Goal: Navigation & Orientation: Find specific page/section

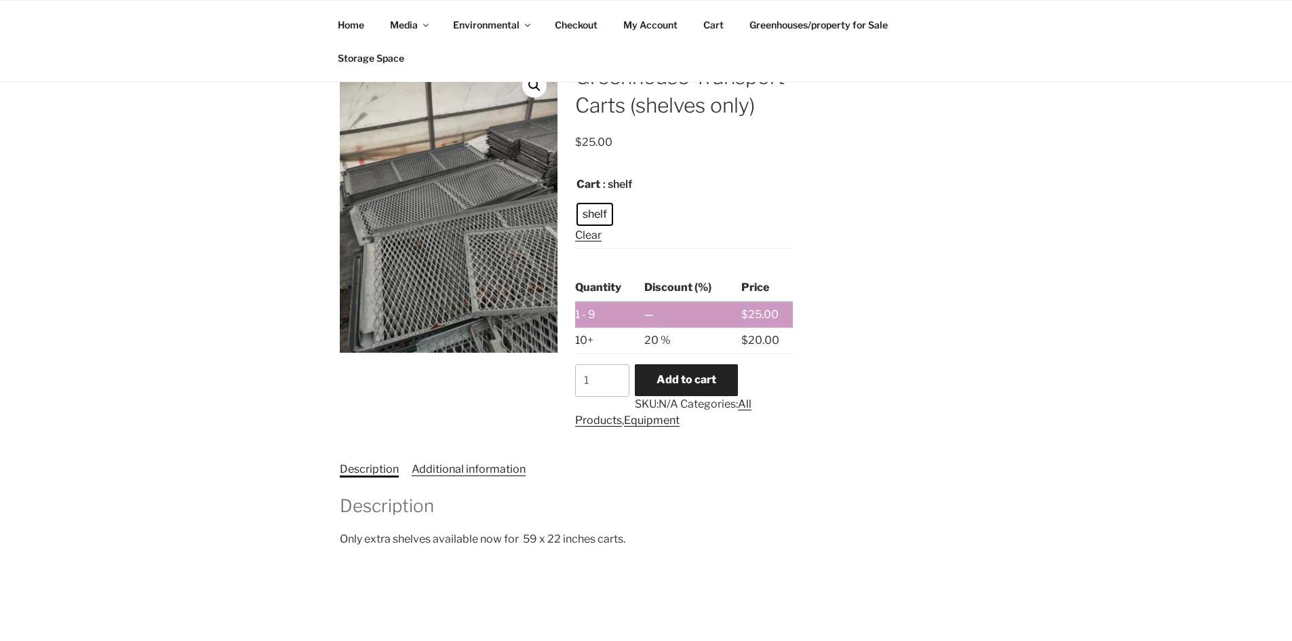
scroll to position [271, 0]
click at [508, 468] on link "Additional information" at bounding box center [469, 468] width 114 height 13
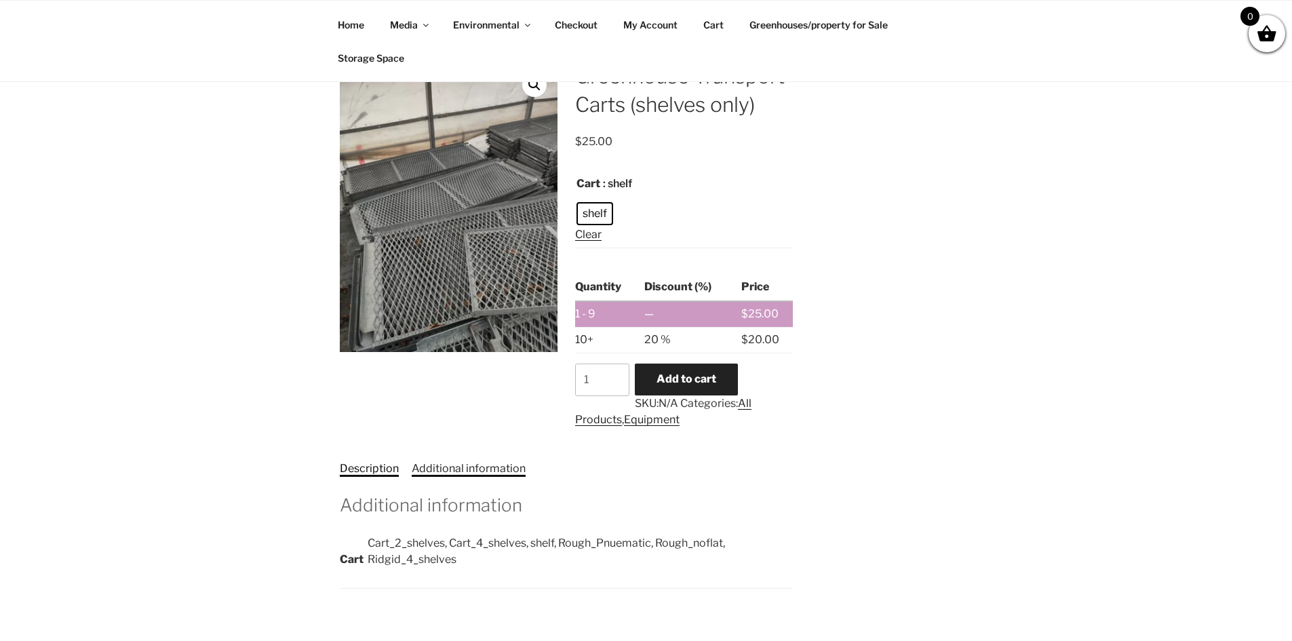
click at [360, 472] on link "Description" at bounding box center [369, 468] width 59 height 13
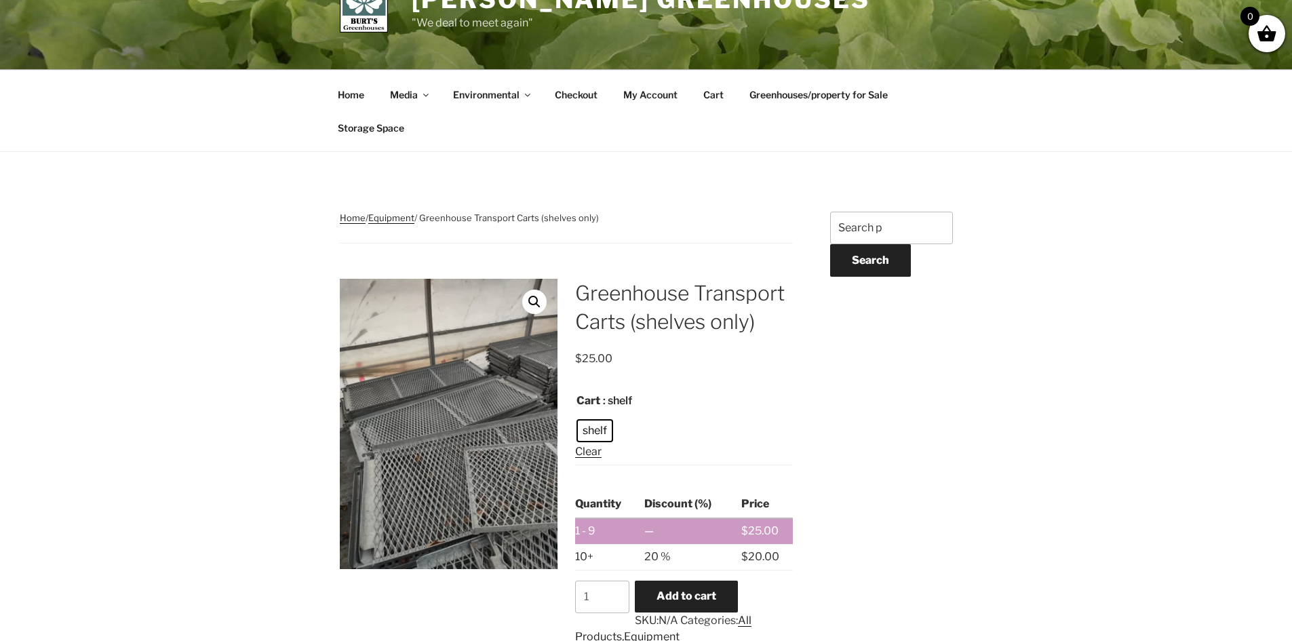
scroll to position [0, 0]
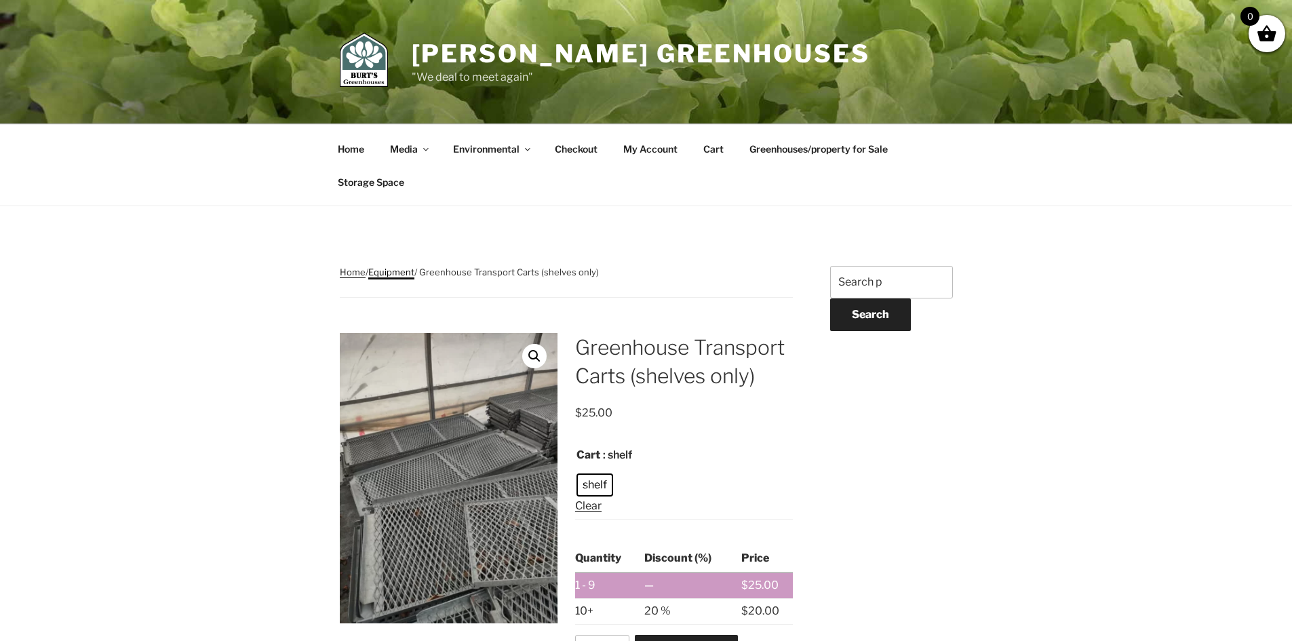
click at [395, 275] on link "Equipment" at bounding box center [391, 272] width 46 height 11
click at [364, 147] on link "Home" at bounding box center [351, 148] width 50 height 33
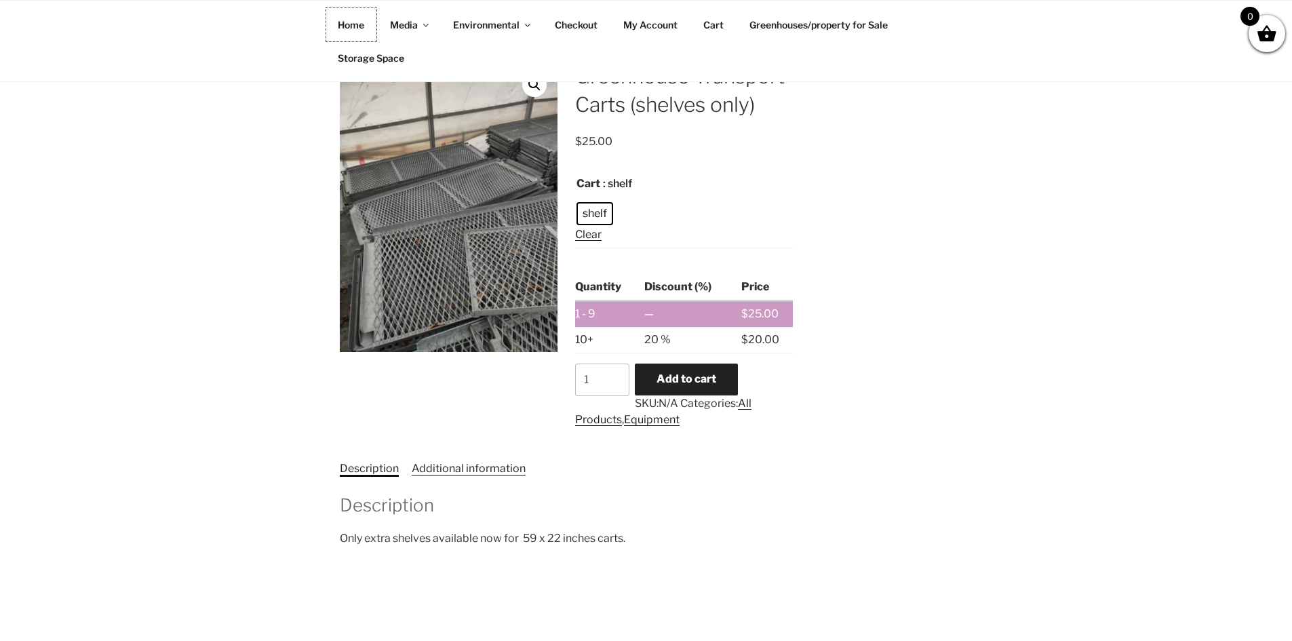
scroll to position [571, 0]
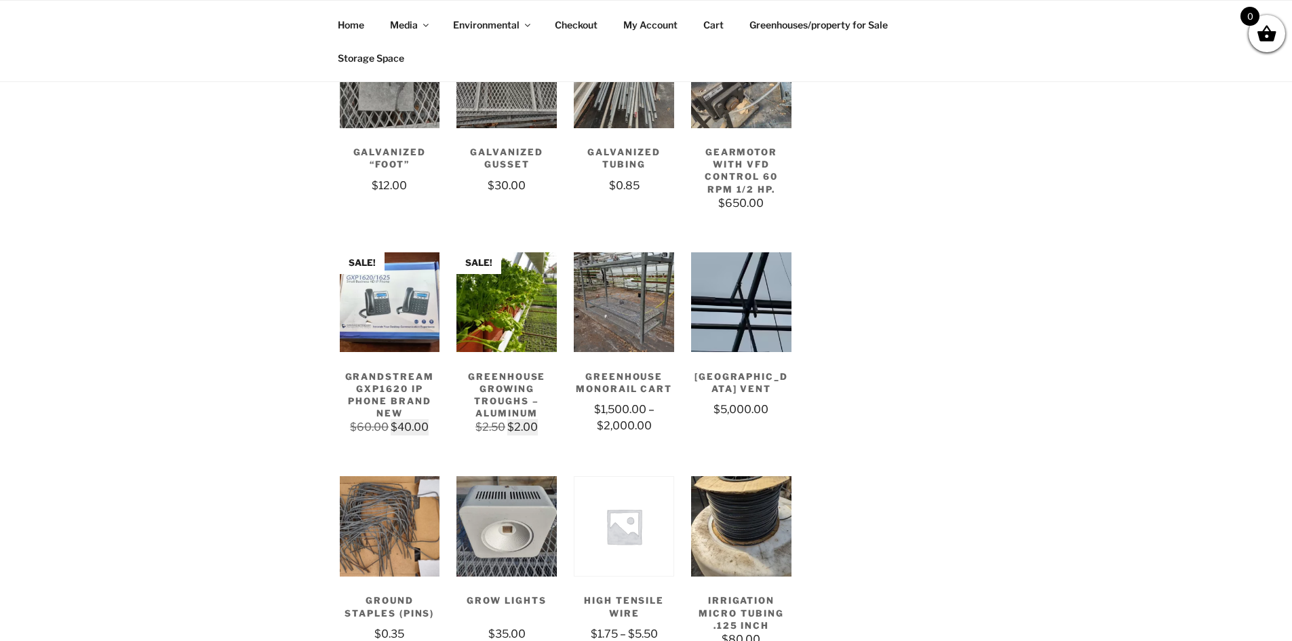
scroll to position [1018, 0]
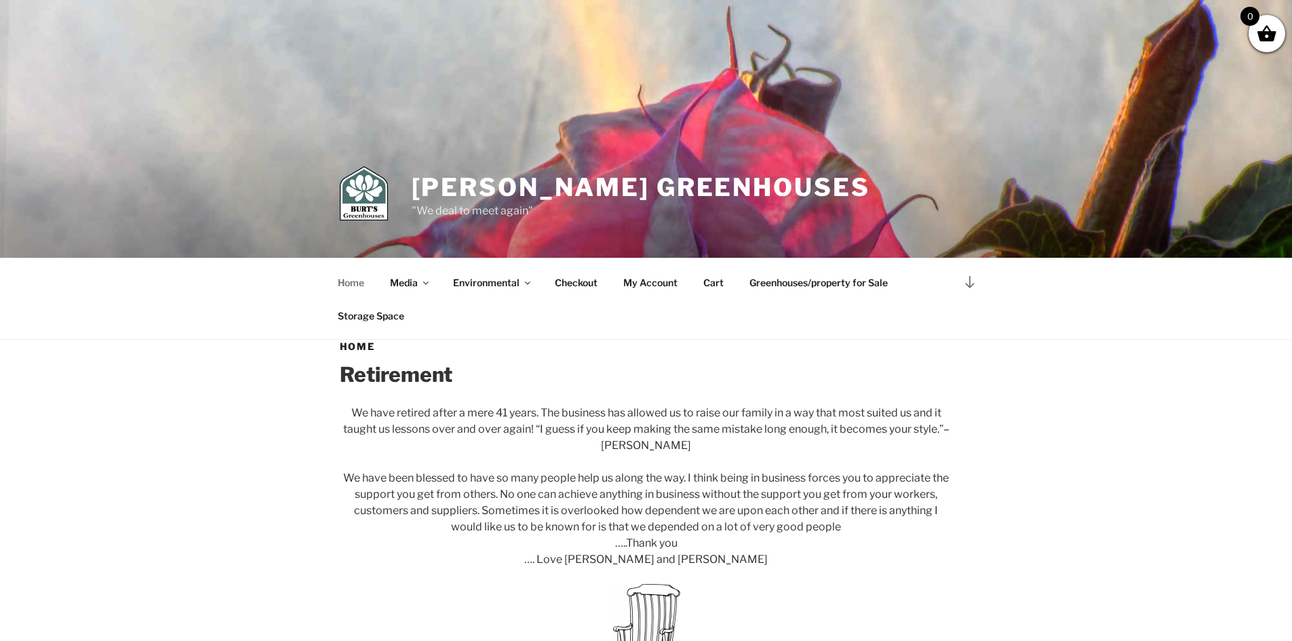
scroll to position [339, 0]
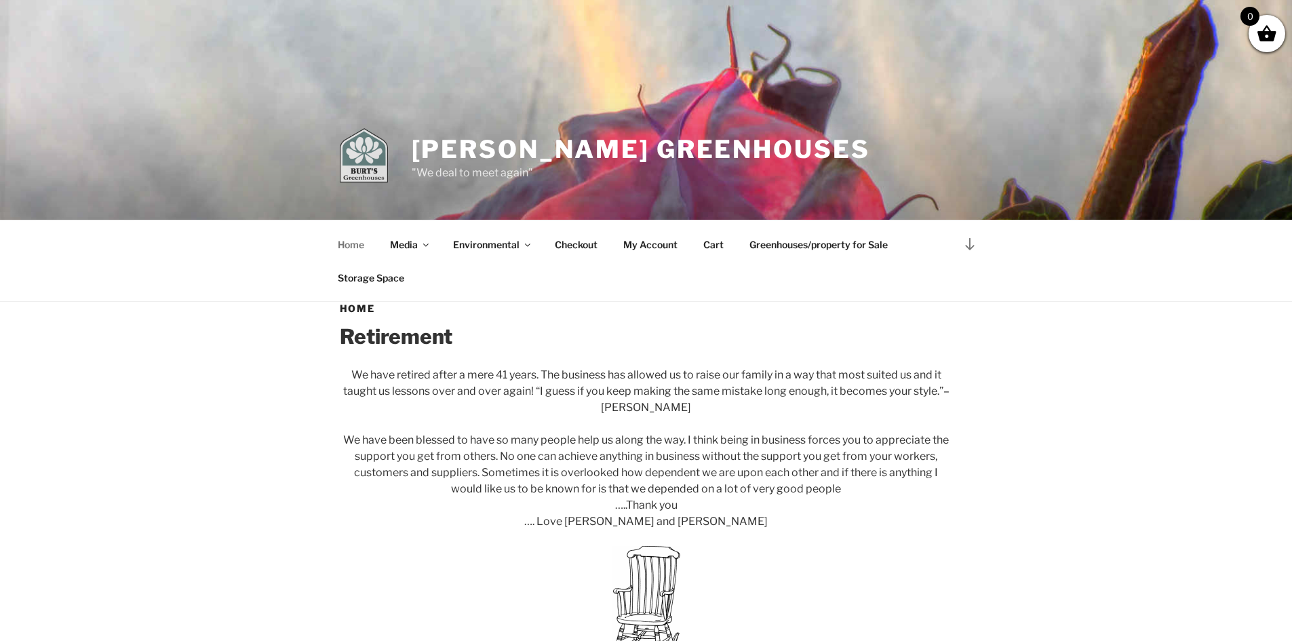
click at [373, 168] on img at bounding box center [364, 155] width 48 height 54
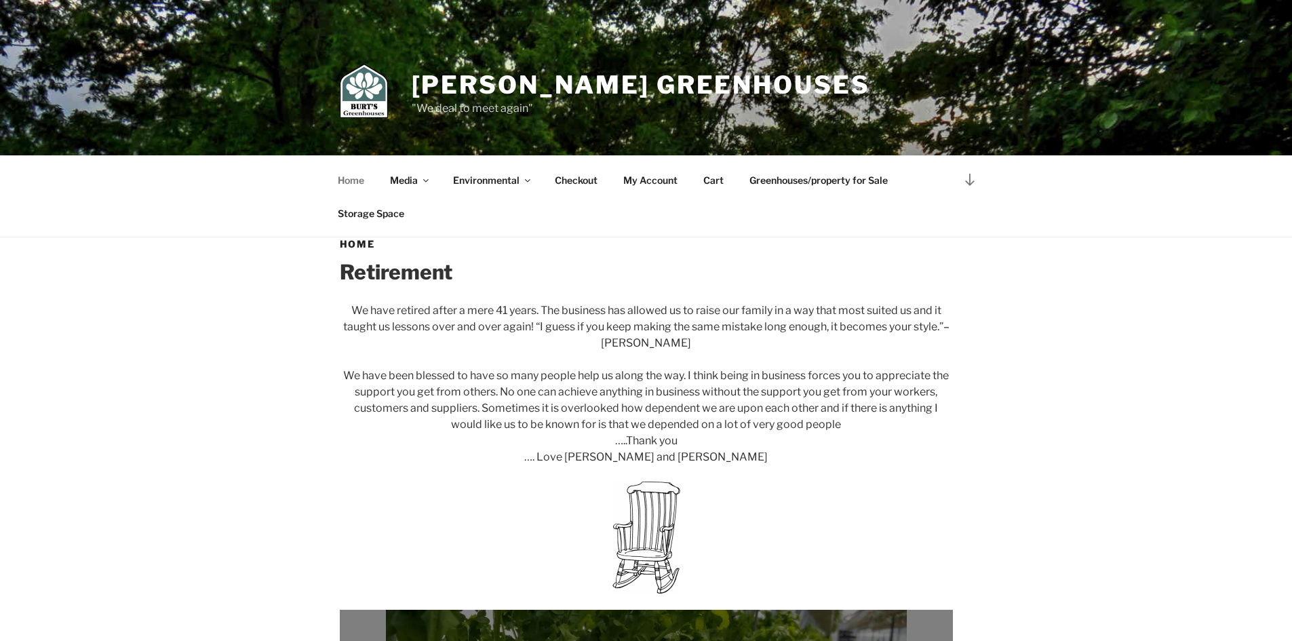
scroll to position [407, 0]
